Goal: Information Seeking & Learning: Learn about a topic

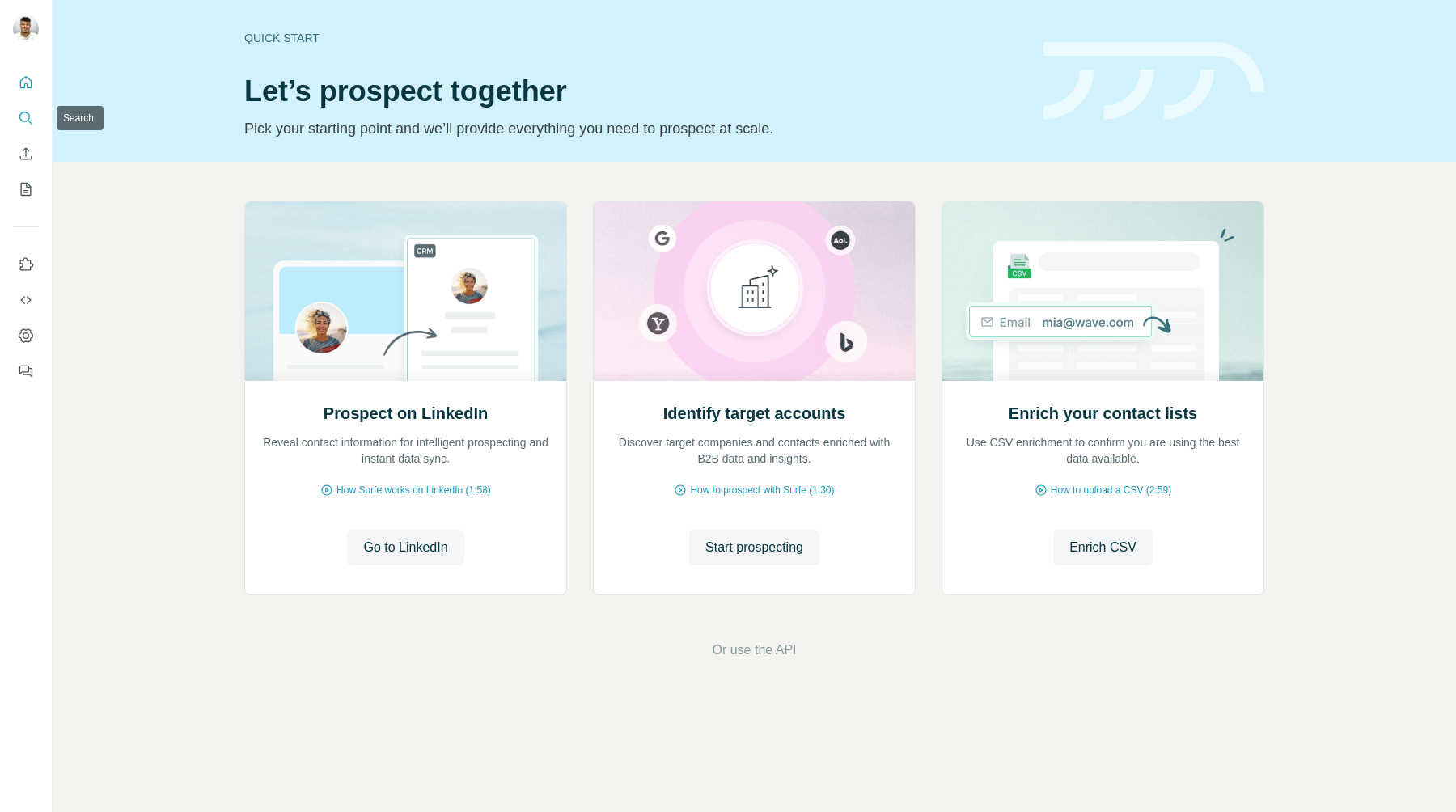
click at [30, 116] on icon "Search" at bounding box center [26, 118] width 16 height 16
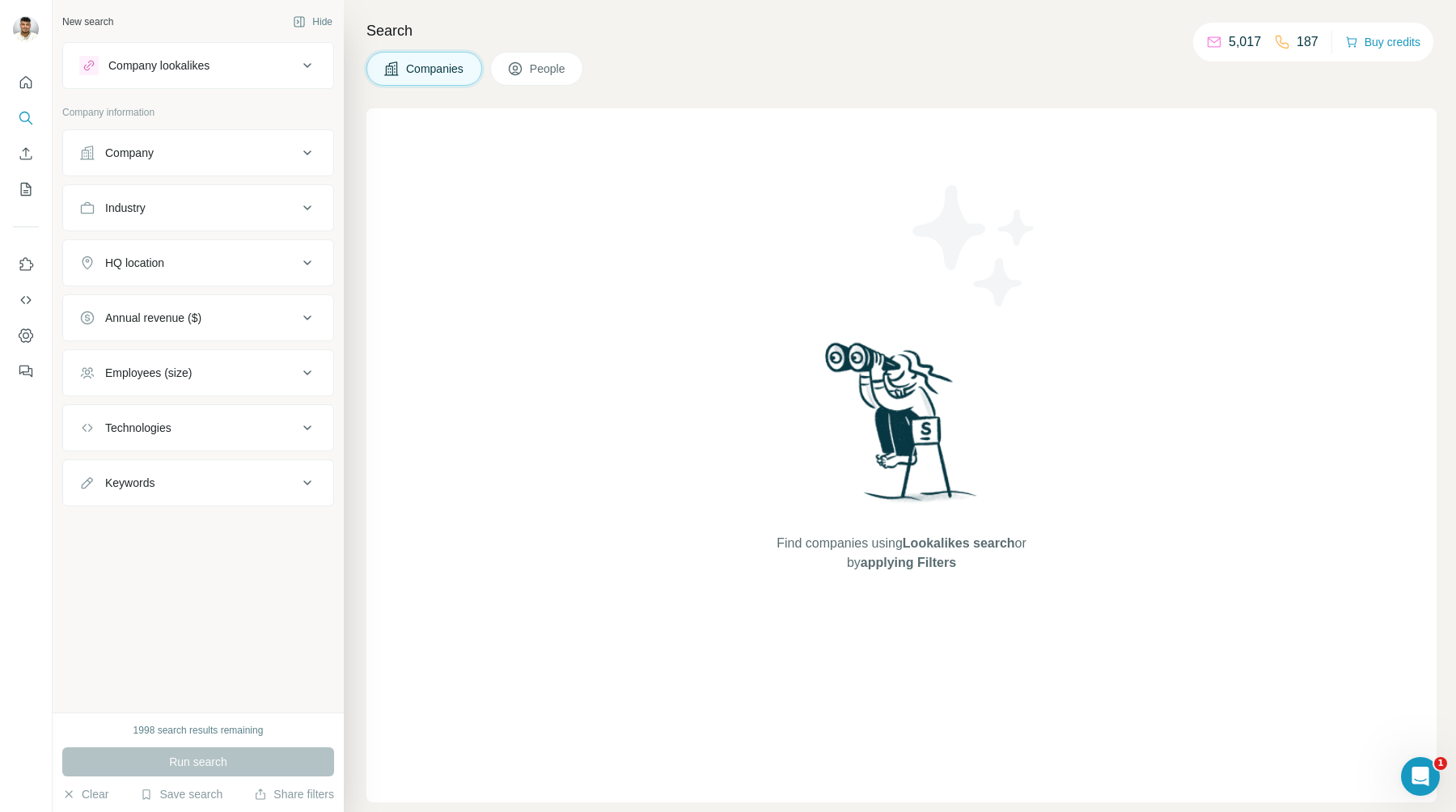
click at [223, 64] on div "Company lookalikes" at bounding box center [188, 64] width 218 height 19
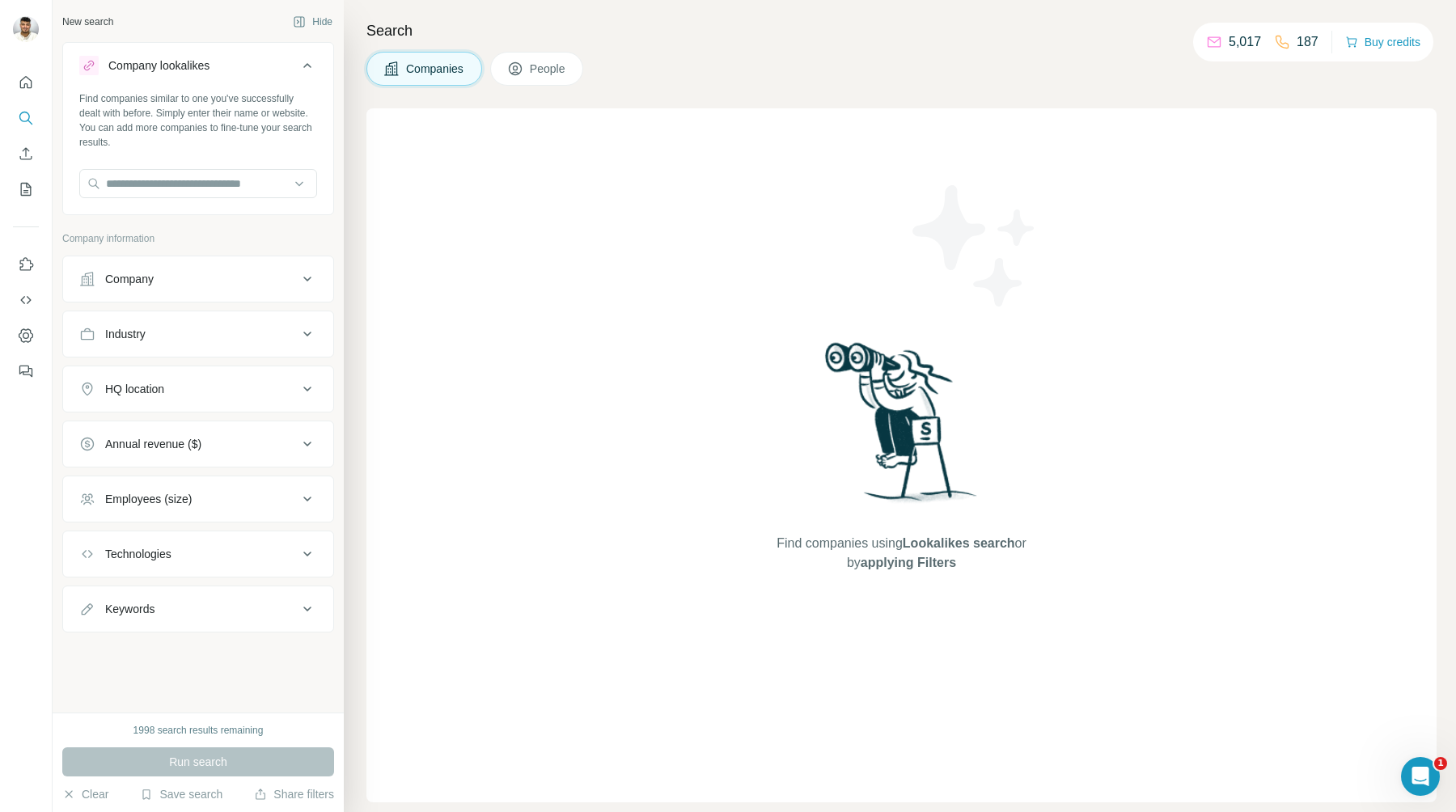
click at [223, 64] on div "Company lookalikes" at bounding box center [188, 64] width 218 height 19
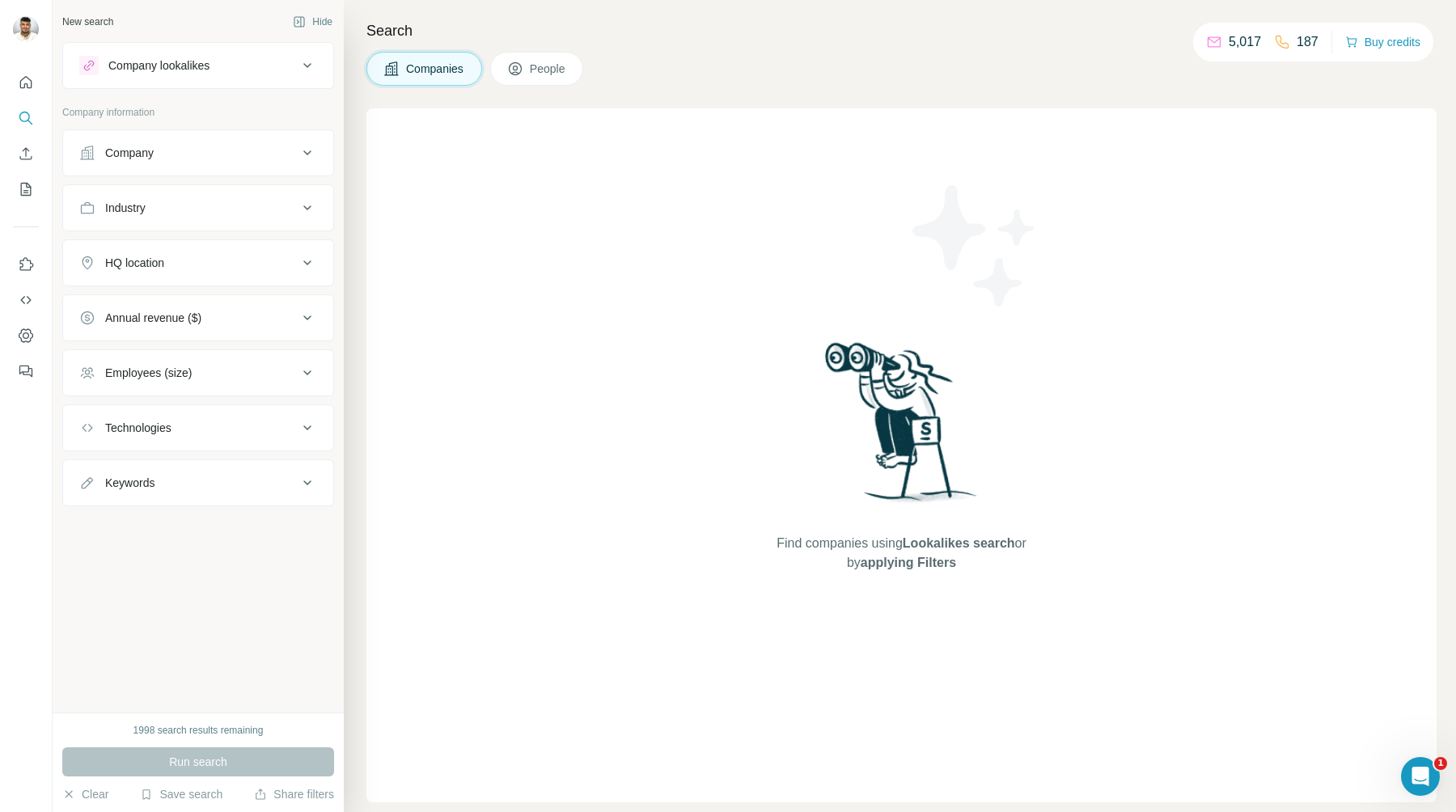
click at [193, 152] on div "Company" at bounding box center [188, 153] width 218 height 16
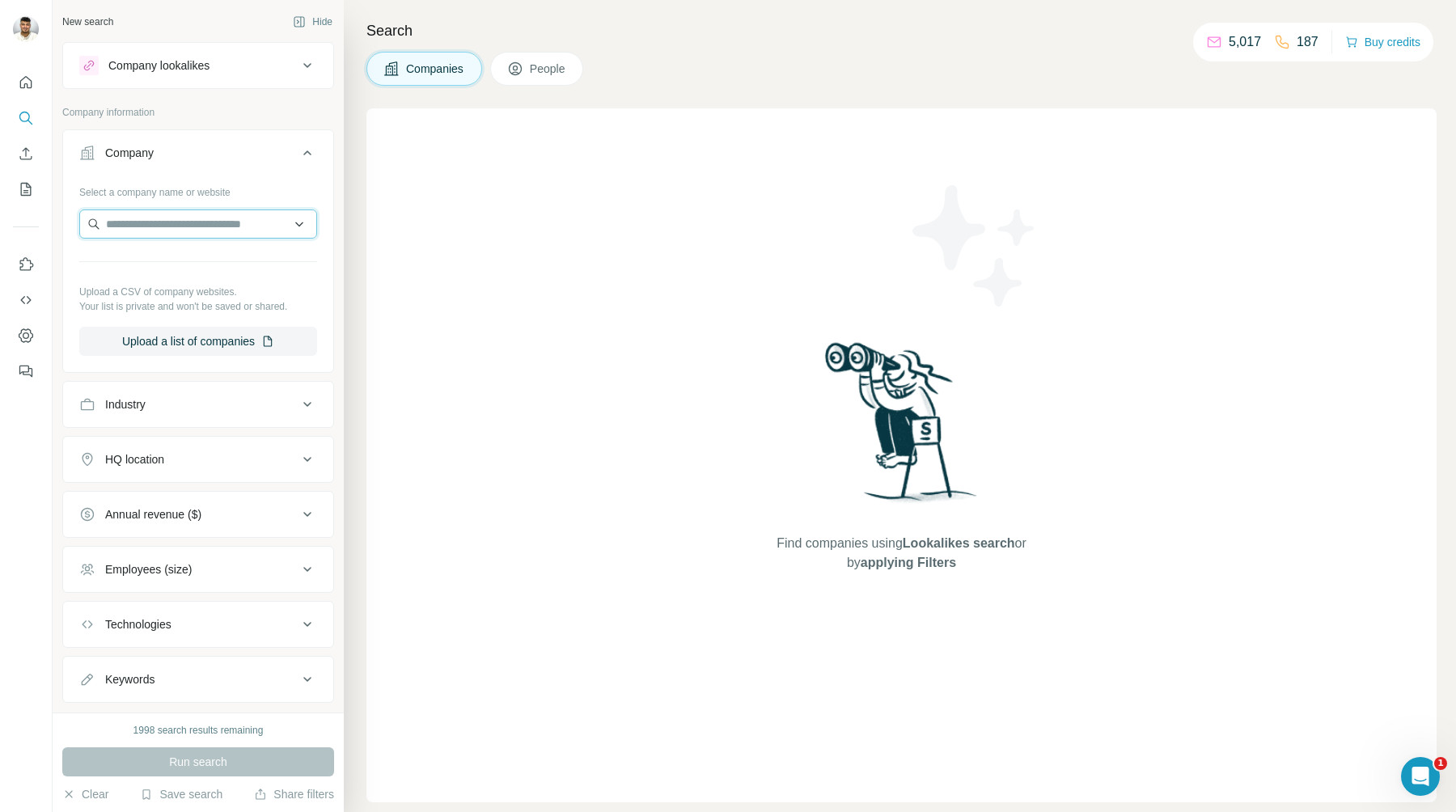
click at [178, 223] on input "text" at bounding box center [198, 224] width 238 height 29
paste input "**********"
type input "**********"
click at [173, 280] on p "[DOMAIN_NAME]" at bounding box center [163, 276] width 77 height 15
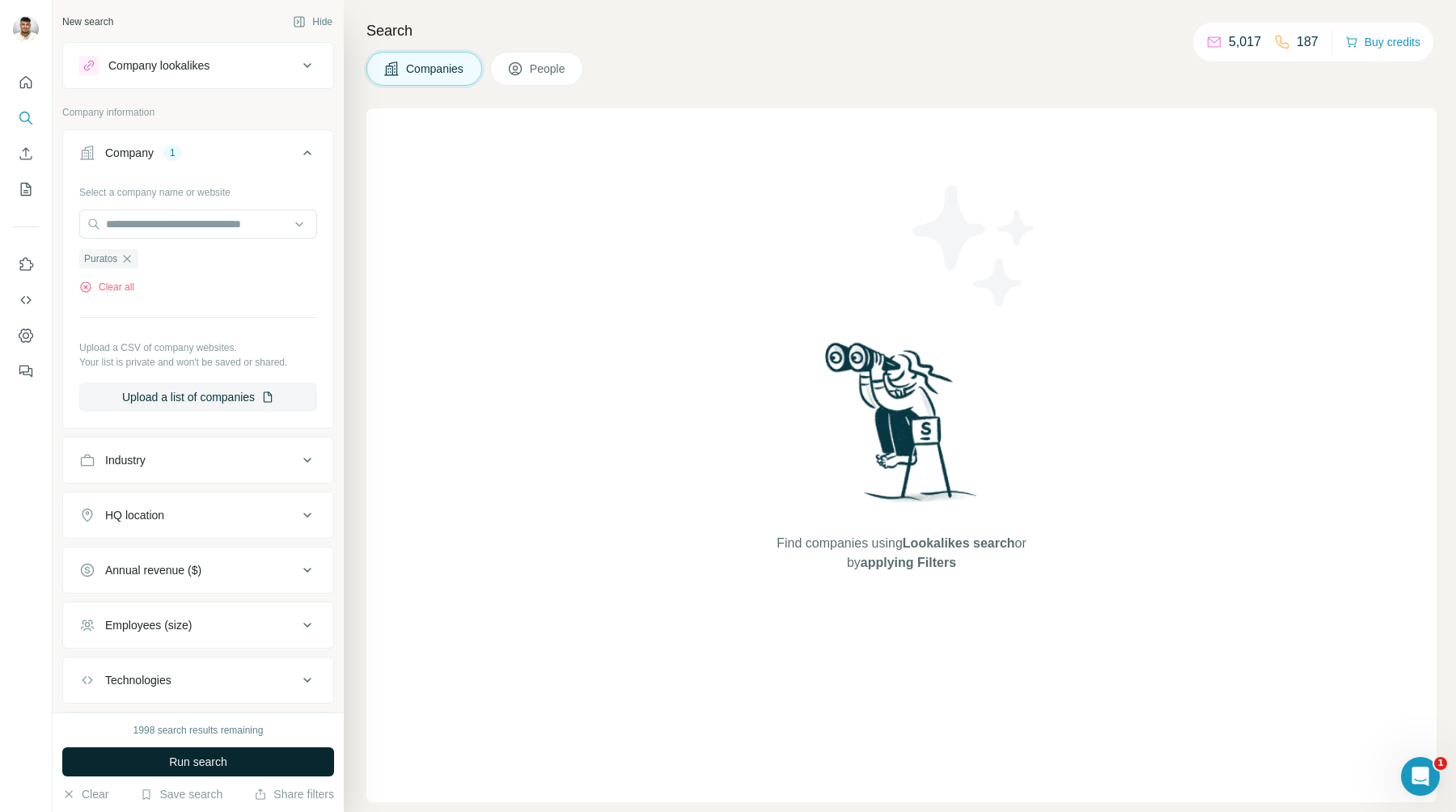
click at [178, 754] on span "Run search" at bounding box center [198, 762] width 58 height 16
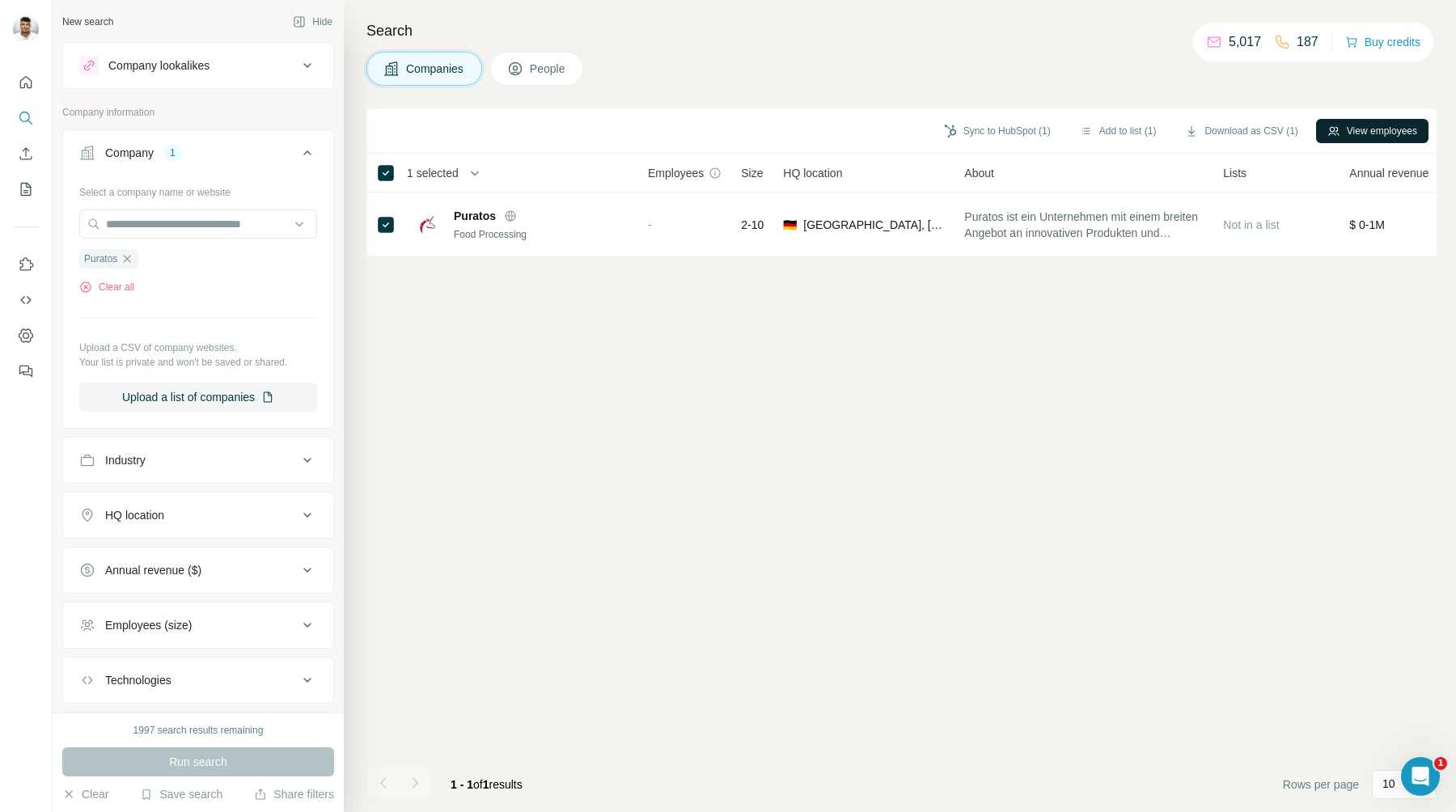
click at [1338, 127] on button "View employees" at bounding box center [1372, 131] width 113 height 25
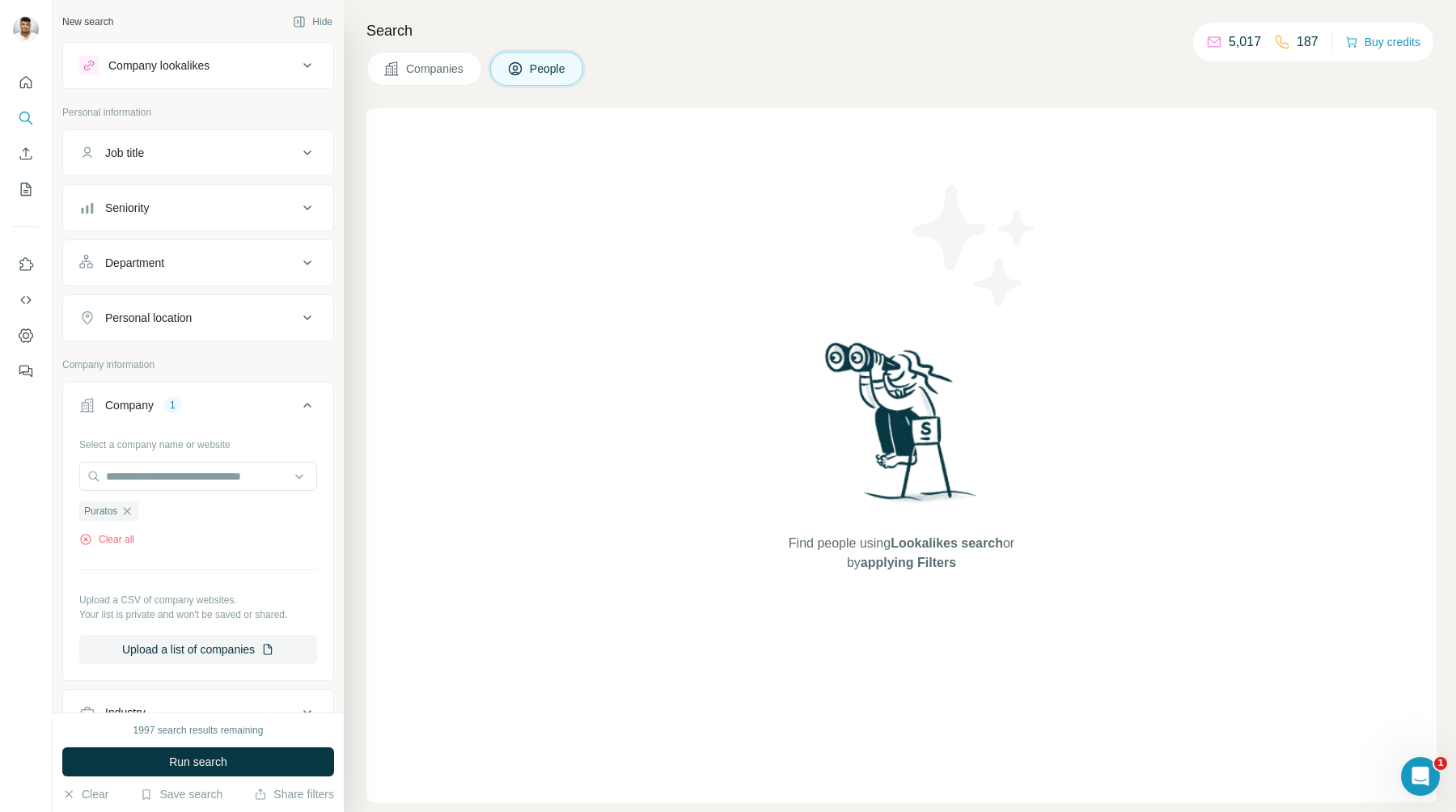
click at [441, 57] on button "Companies" at bounding box center [423, 68] width 115 height 34
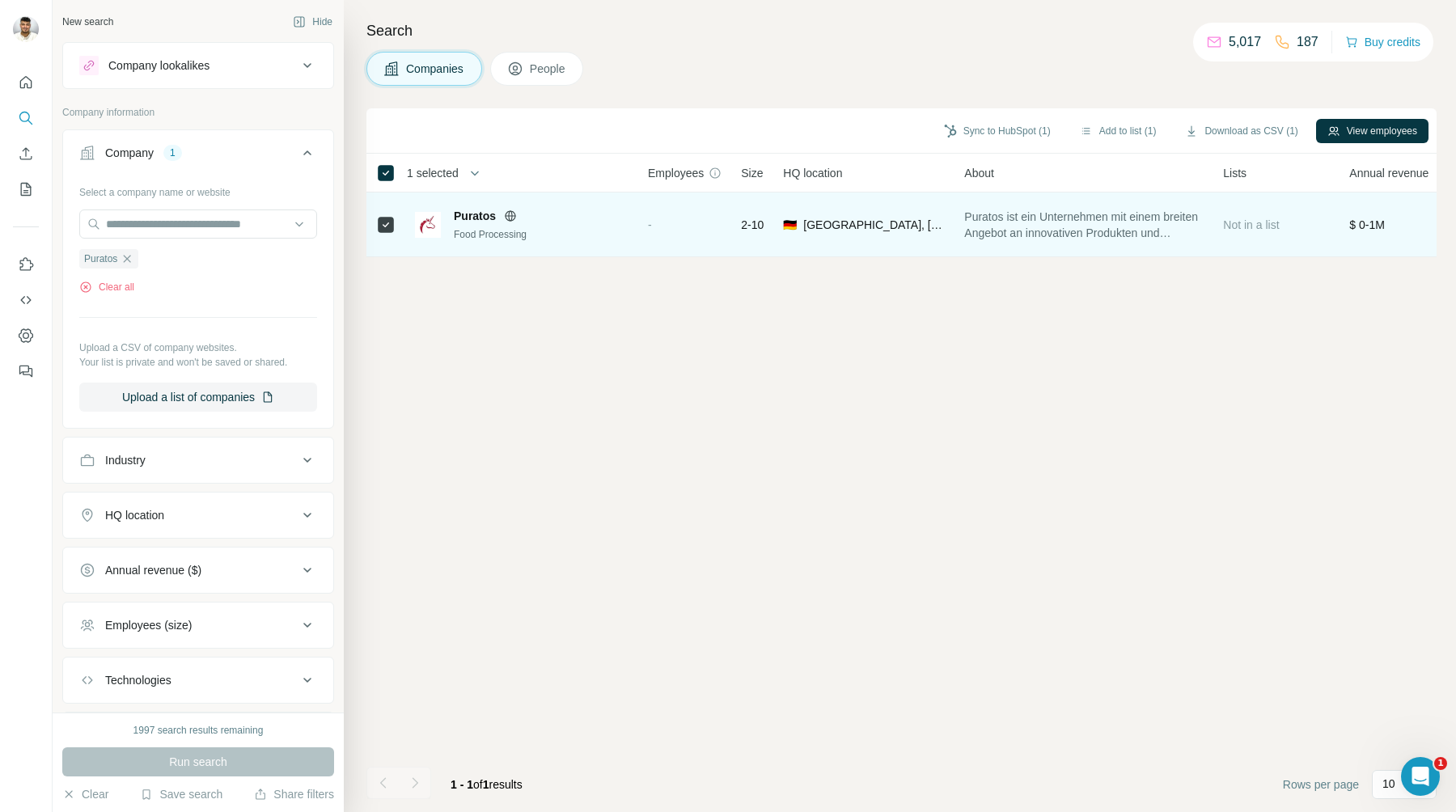
click at [822, 221] on span "[GEOGRAPHIC_DATA], [GEOGRAPHIC_DATA]|[GEOGRAPHIC_DATA]|[GEOGRAPHIC_DATA]" at bounding box center [874, 225] width 142 height 16
click at [627, 225] on div "Puratos Food Processing" at bounding box center [541, 224] width 174 height 34
click at [769, 212] on td "2-10" at bounding box center [752, 224] width 42 height 64
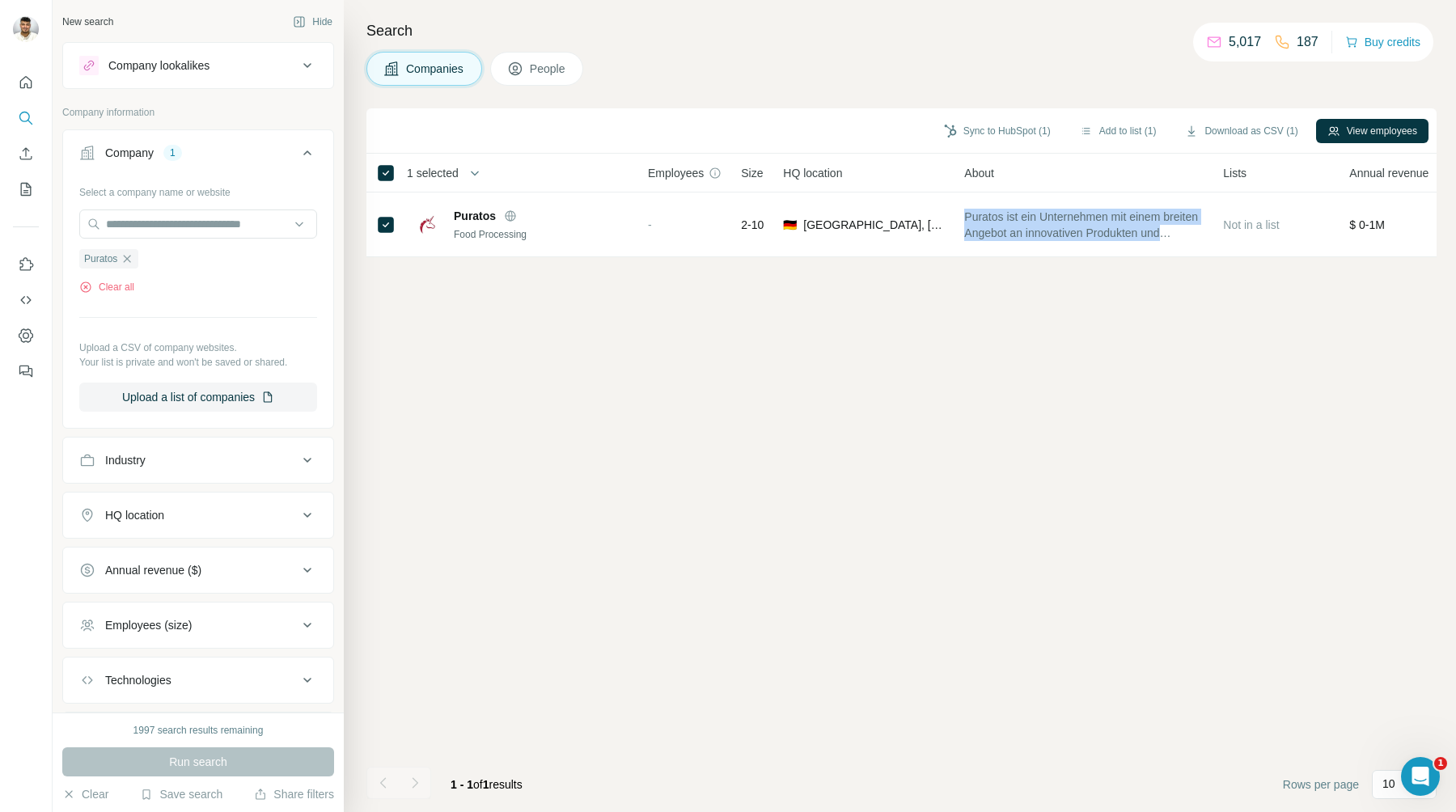
drag, startPoint x: 905, startPoint y: 256, endPoint x: 1075, endPoint y: 258, distance: 170.0
click at [1075, 257] on div "1 selected Companies Employees Size HQ location About Lists Annual revenue Tech…" at bounding box center [901, 205] width 1070 height 104
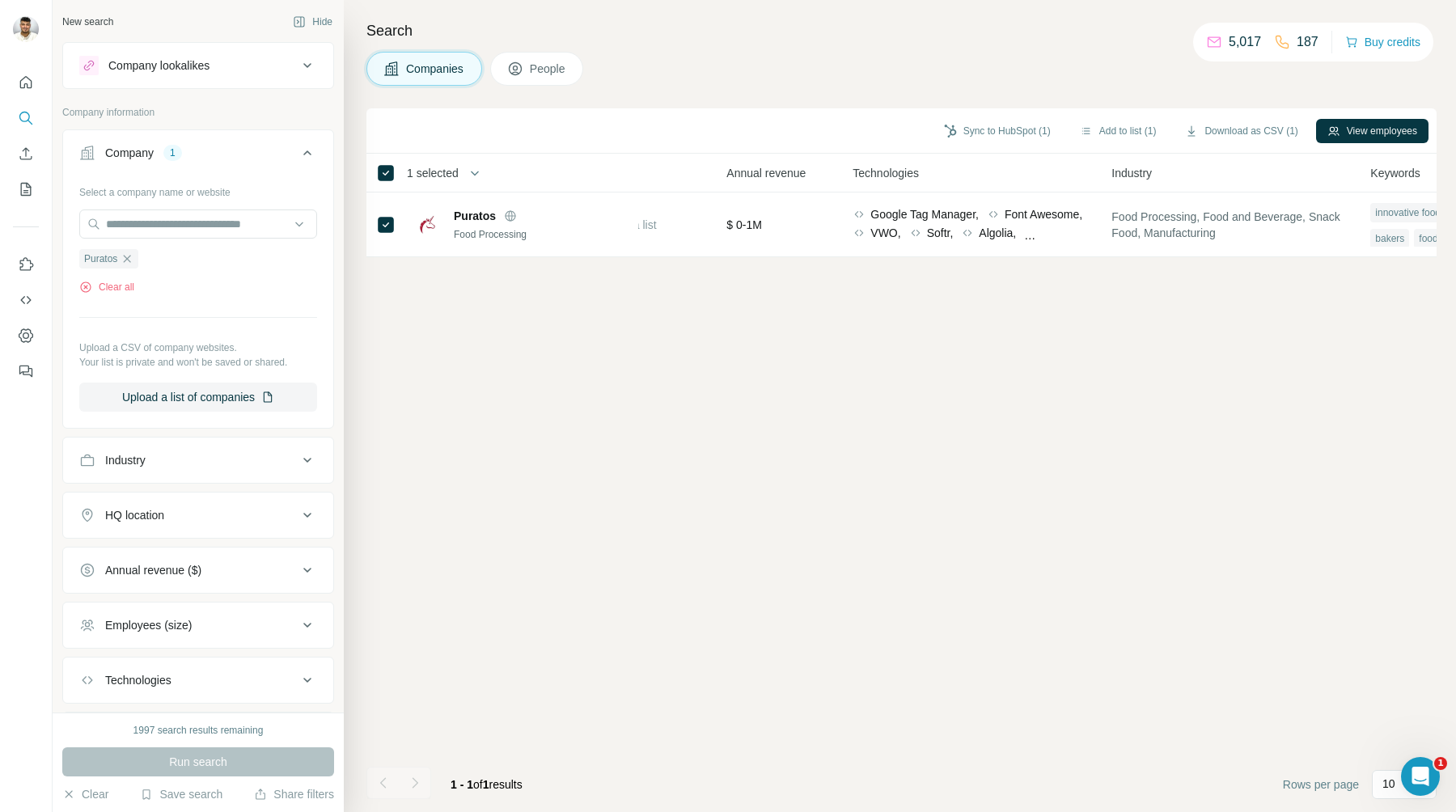
scroll to position [0, 621]
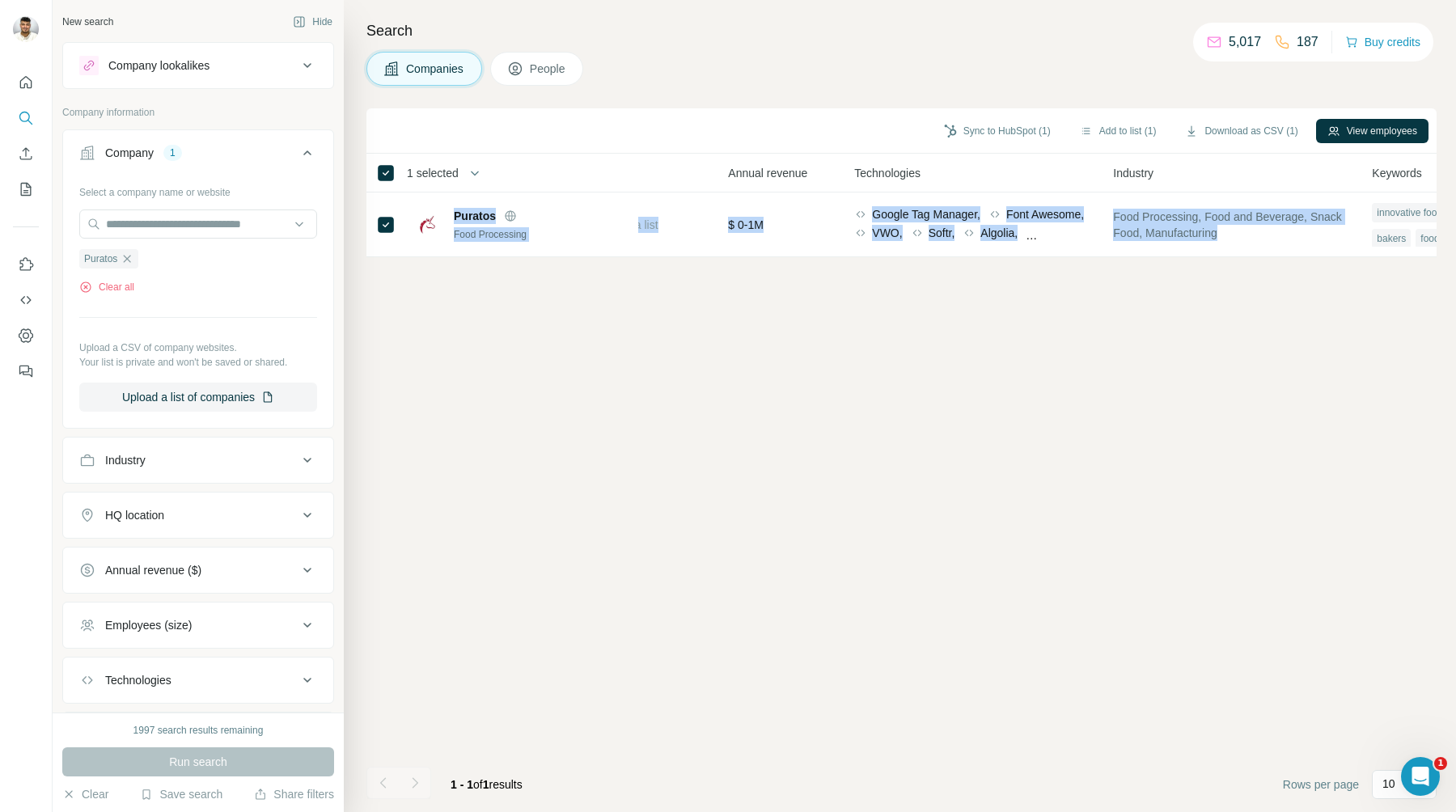
drag, startPoint x: 947, startPoint y: 259, endPoint x: 492, endPoint y: 189, distance: 460.4
click at [501, 193] on div "Sync to HubSpot (1) Add to list (1) Download as CSV (1) View employees 1 select…" at bounding box center [901, 460] width 1070 height 704
click at [918, 368] on div "Sync to HubSpot Add to list Download as CSV View employees 0 selected Companies…" at bounding box center [901, 460] width 1070 height 704
